Goal: Book appointment/travel/reservation

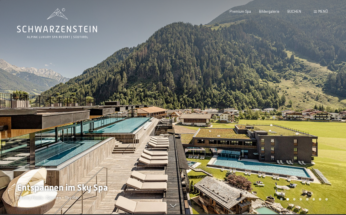
click at [195, 139] on div at bounding box center [259, 106] width 173 height 215
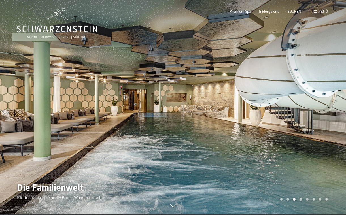
click at [195, 139] on div at bounding box center [259, 106] width 173 height 215
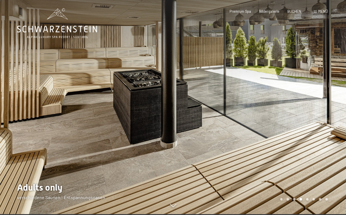
click at [195, 139] on div at bounding box center [259, 106] width 173 height 215
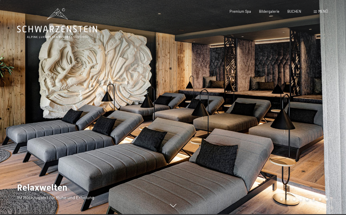
click at [195, 139] on div at bounding box center [259, 106] width 173 height 215
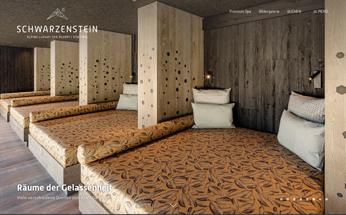
click at [195, 139] on div at bounding box center [259, 106] width 173 height 215
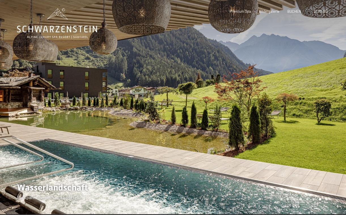
click at [195, 139] on div at bounding box center [259, 106] width 173 height 215
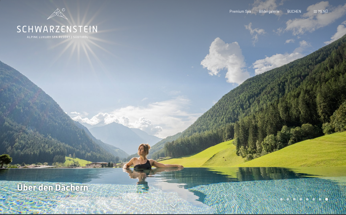
click at [195, 140] on div at bounding box center [259, 106] width 173 height 215
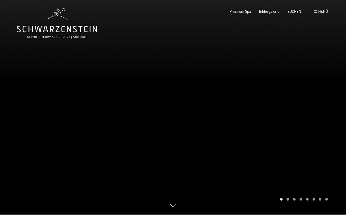
click at [195, 140] on div at bounding box center [259, 106] width 173 height 215
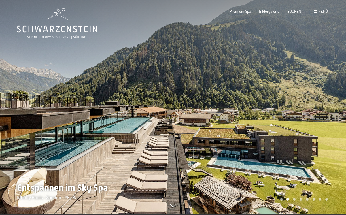
click at [213, 133] on div at bounding box center [259, 106] width 173 height 215
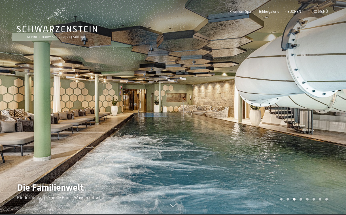
click at [231, 132] on div at bounding box center [259, 106] width 173 height 215
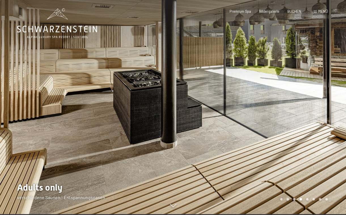
click at [231, 132] on div at bounding box center [259, 106] width 173 height 215
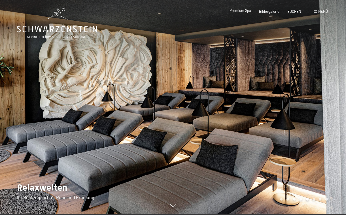
click at [247, 12] on span "Premium Spa" at bounding box center [240, 10] width 22 height 5
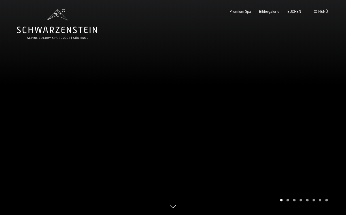
click at [238, 60] on div at bounding box center [259, 107] width 173 height 215
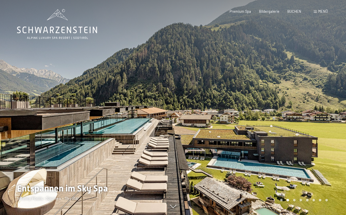
click at [238, 60] on div at bounding box center [259, 107] width 173 height 215
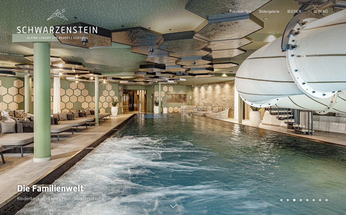
click at [238, 60] on div at bounding box center [259, 107] width 173 height 215
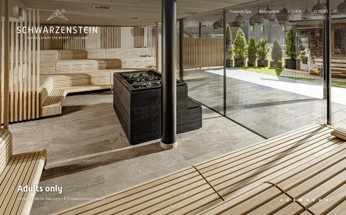
click at [238, 60] on div at bounding box center [259, 107] width 173 height 215
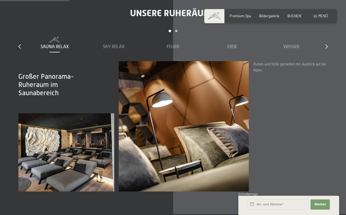
scroll to position [645, 0]
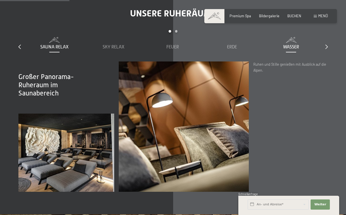
click at [295, 46] on span "Wasser" at bounding box center [291, 46] width 16 height 5
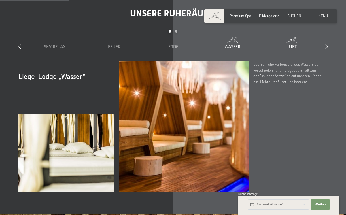
click at [292, 40] on span at bounding box center [291, 40] width 55 height 6
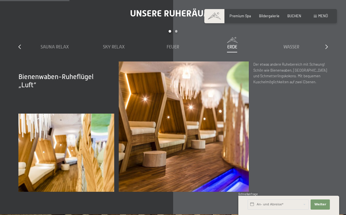
click at [233, 44] on span "Erde" at bounding box center [232, 46] width 10 height 5
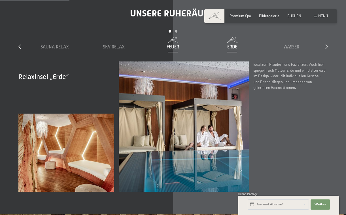
click at [184, 37] on span at bounding box center [173, 40] width 55 height 6
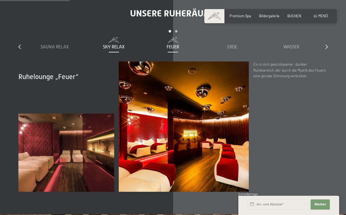
click at [121, 44] on span "Sky Relax" at bounding box center [114, 46] width 22 height 5
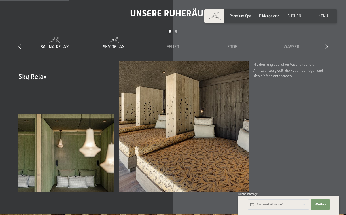
click at [65, 44] on span "Sauna Relax" at bounding box center [54, 46] width 28 height 5
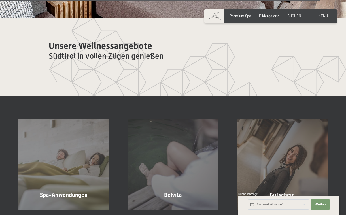
scroll to position [2579, 0]
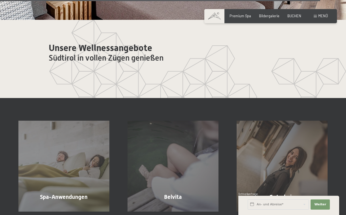
click at [285, 14] on div "Premium Spa Bildergalerie BUCHEN" at bounding box center [261, 16] width 96 height 5
click at [290, 16] on span "BUCHEN" at bounding box center [294, 15] width 14 height 5
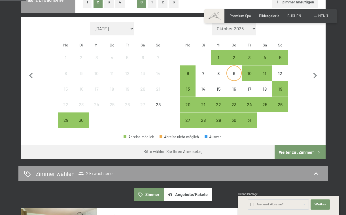
scroll to position [144, 0]
click at [222, 71] on div "8" at bounding box center [218, 78] width 14 height 14
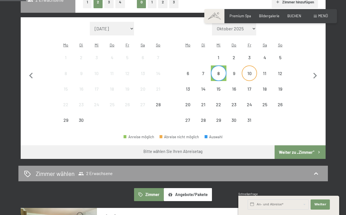
click at [244, 71] on div "10" at bounding box center [249, 78] width 14 height 14
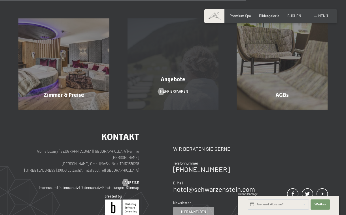
scroll to position [500, 0]
